Goal: Information Seeking & Learning: Learn about a topic

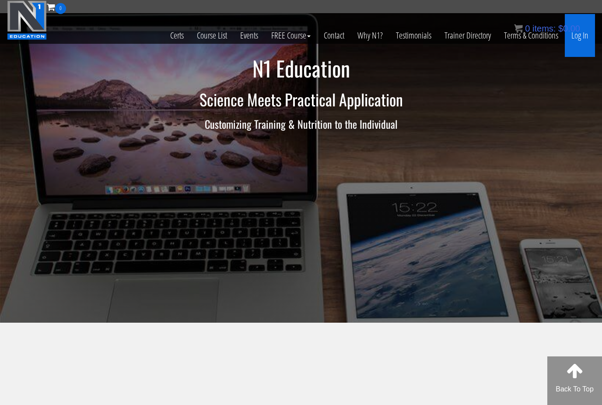
click at [583, 44] on link "Log In" at bounding box center [580, 35] width 30 height 43
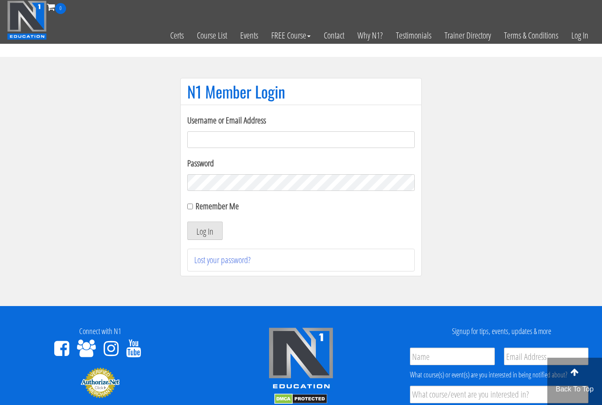
type input "[EMAIL_ADDRESS][DOMAIN_NAME]"
click at [205, 231] on button "Log In" at bounding box center [204, 230] width 35 height 18
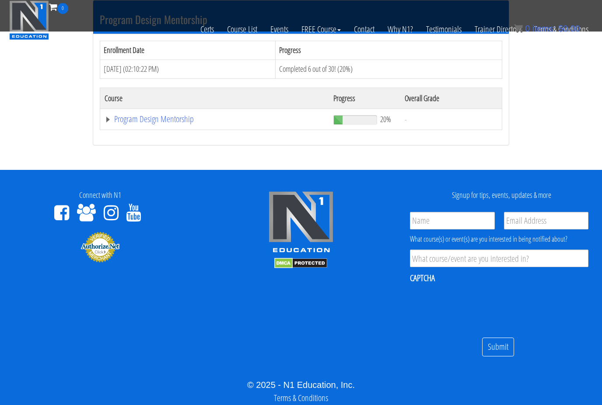
scroll to position [756, 0]
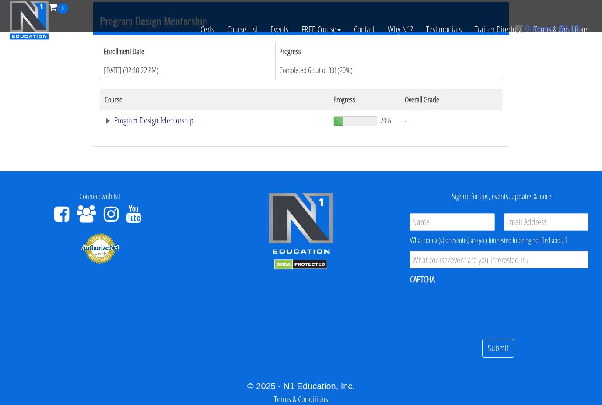
click at [146, 121] on link "Program Design Mentorship" at bounding box center [215, 120] width 220 height 9
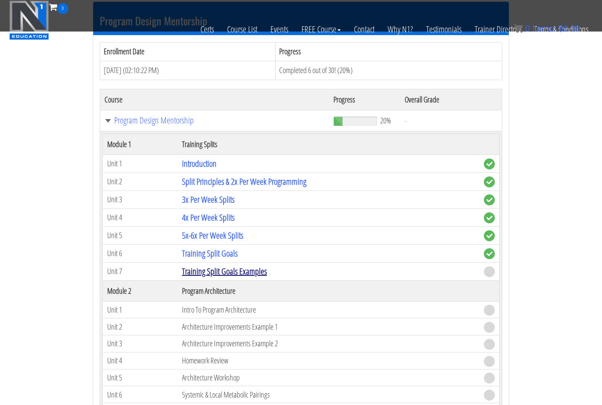
click at [257, 266] on link "Training Split Goals Examples" at bounding box center [224, 271] width 85 height 12
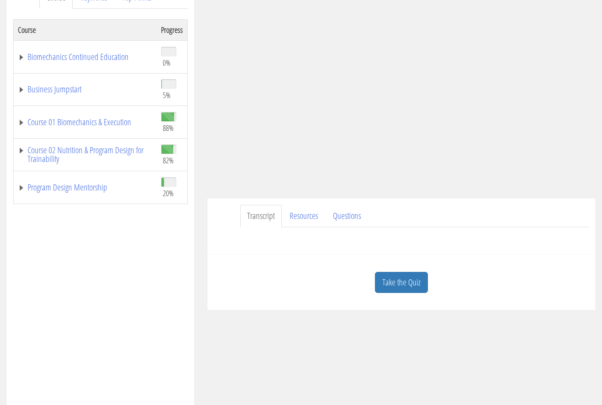
scroll to position [190, 0]
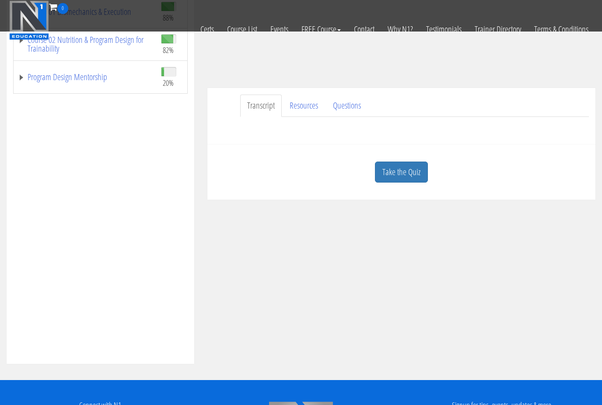
click at [395, 175] on link "Take the Quiz" at bounding box center [401, 171] width 53 height 21
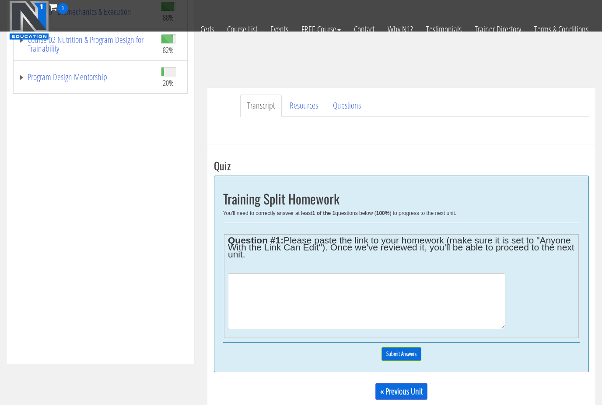
drag, startPoint x: 323, startPoint y: 287, endPoint x: 322, endPoint y: 280, distance: 6.6
click at [322, 287] on textarea at bounding box center [366, 301] width 277 height 56
paste textarea "[URL][DOMAIN_NAME]"
type textarea "[URL][DOMAIN_NAME]"
click at [404, 352] on input "Submit Answers" at bounding box center [401, 354] width 40 height 14
